Goal: Check status: Check status

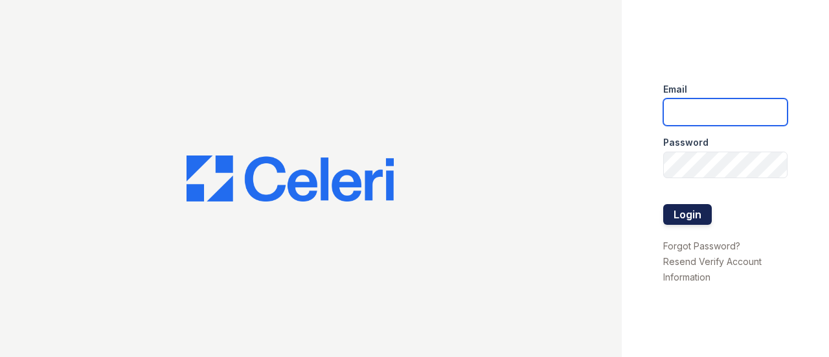
type input "renewbrandon@trinity-pm.com"
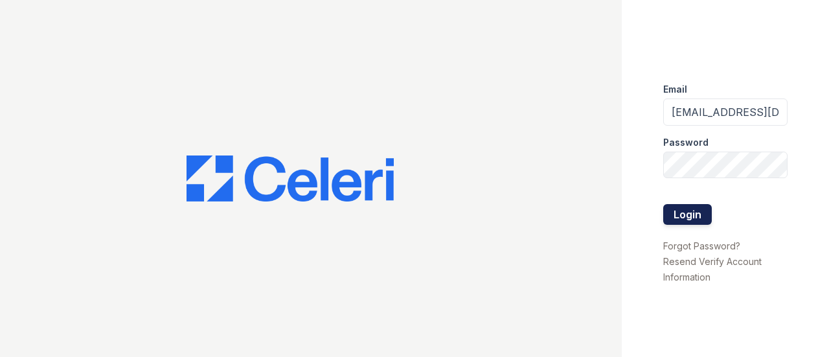
click at [694, 214] on button "Login" at bounding box center [687, 214] width 49 height 21
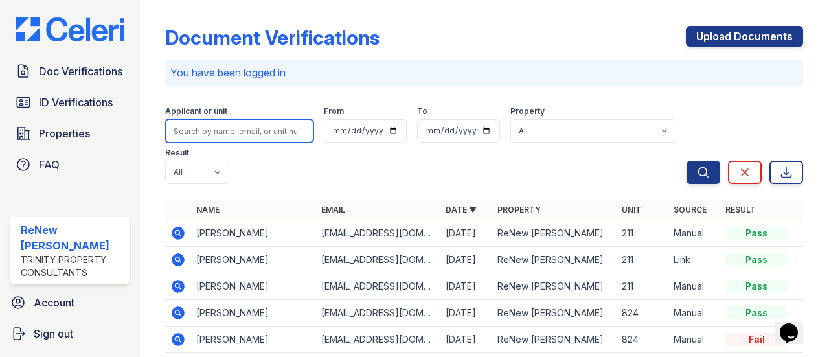
click at [219, 133] on input "search" at bounding box center [239, 130] width 148 height 23
type input "mecloud"
click at [686, 161] on button "Search" at bounding box center [703, 172] width 34 height 23
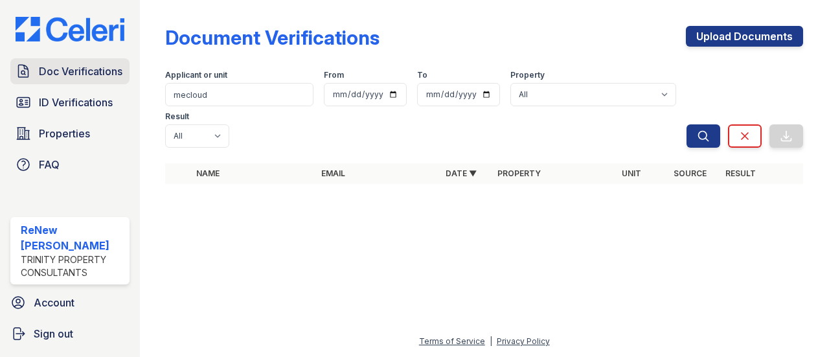
click at [62, 65] on span "Doc Verifications" at bounding box center [81, 71] width 84 height 16
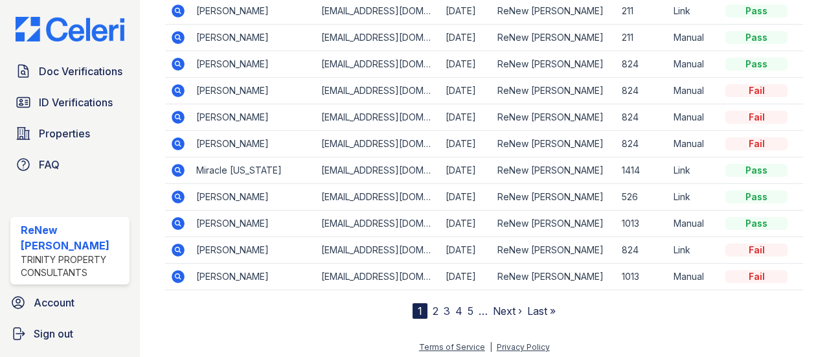
scroll to position [214, 0]
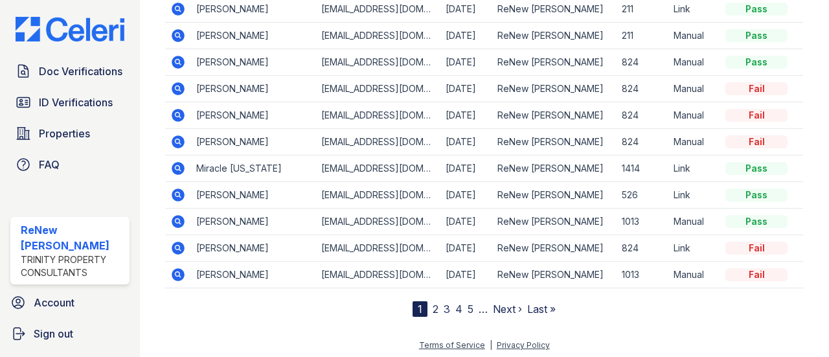
click at [179, 215] on icon at bounding box center [178, 221] width 13 height 13
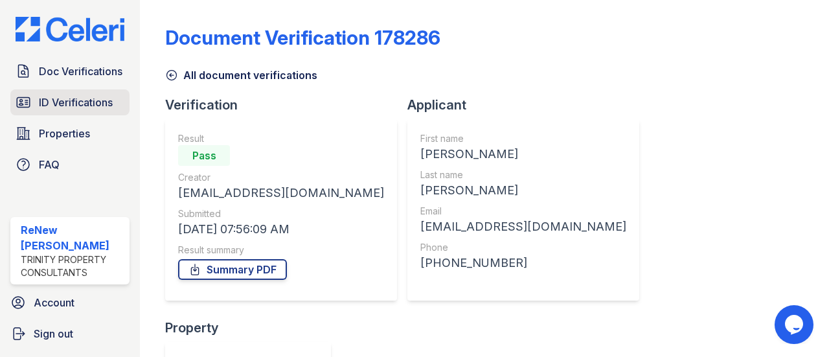
click at [87, 106] on span "ID Verifications" at bounding box center [76, 103] width 74 height 16
